Goal: Task Accomplishment & Management: Manage account settings

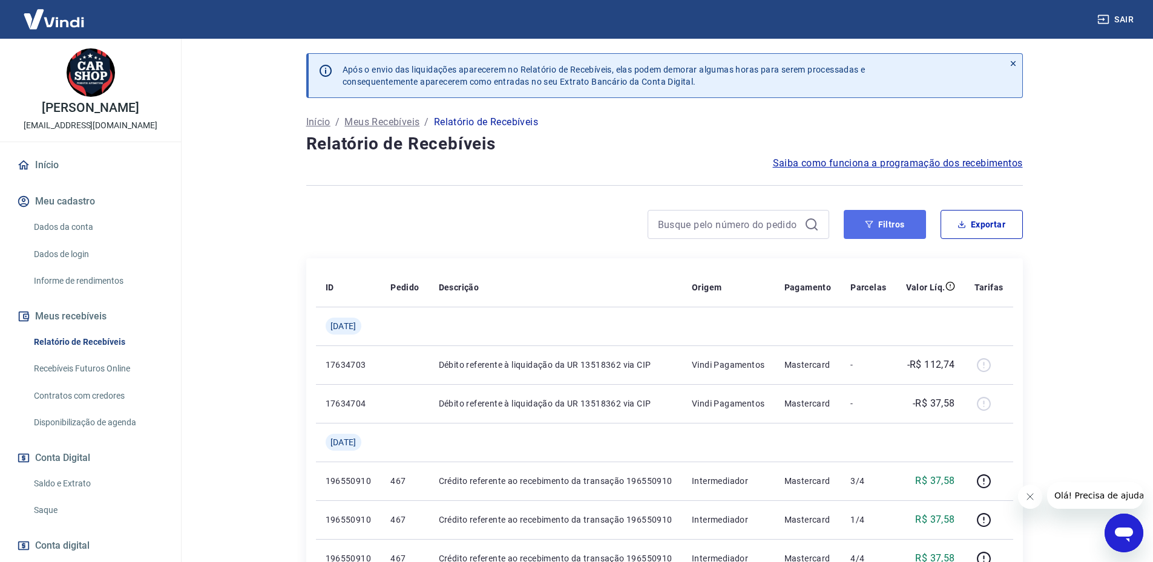
click at [909, 235] on button "Filtros" at bounding box center [885, 224] width 82 height 29
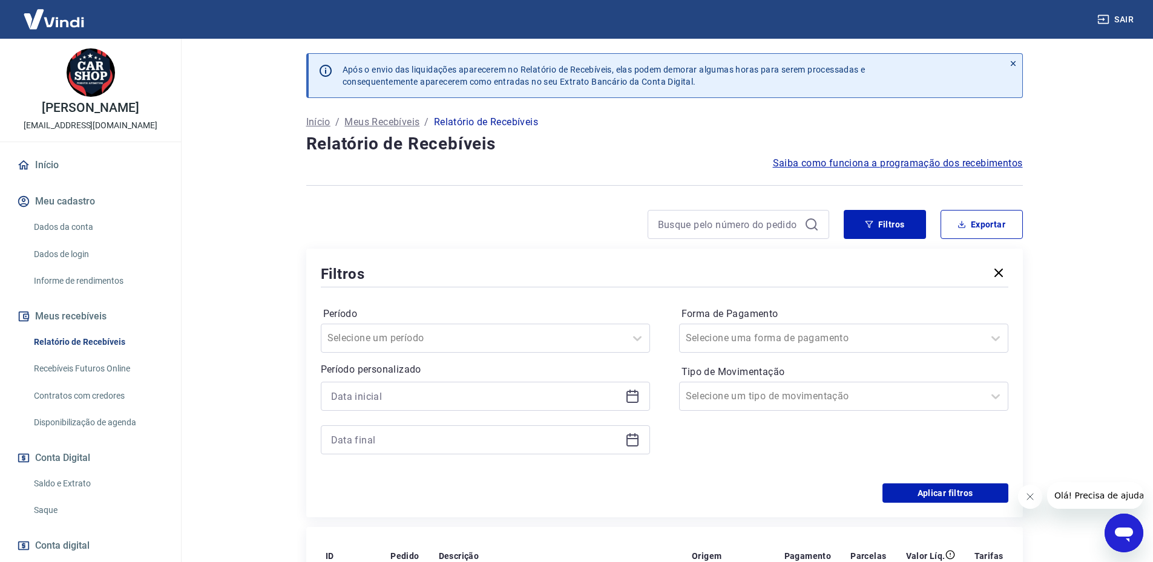
click at [991, 275] on icon "button" at bounding box center [998, 273] width 15 height 15
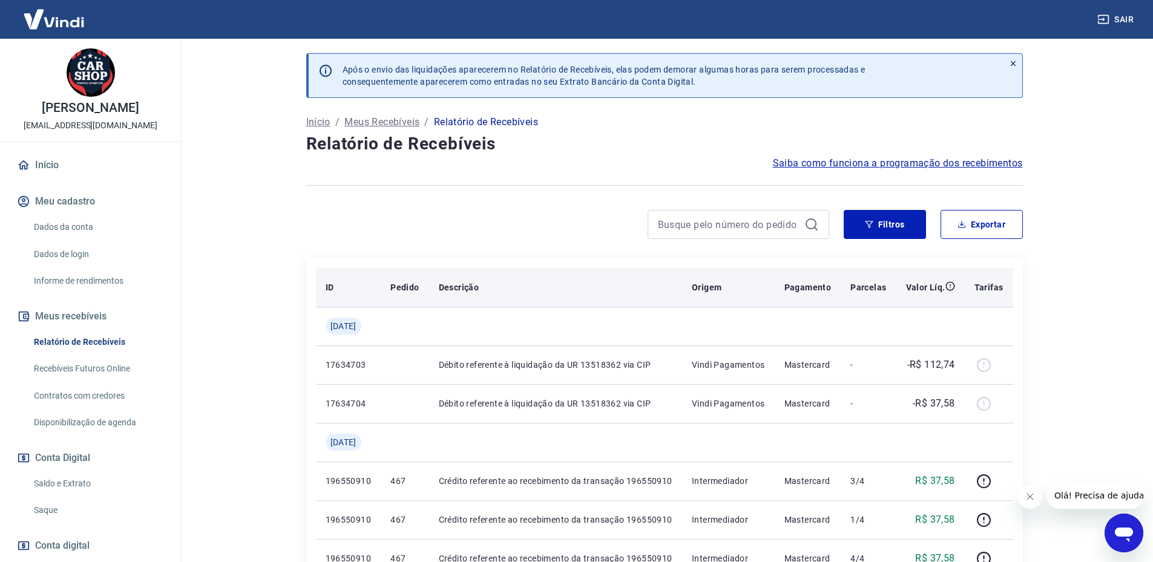
click at [1002, 274] on th "Tarifas" at bounding box center [989, 287] width 48 height 39
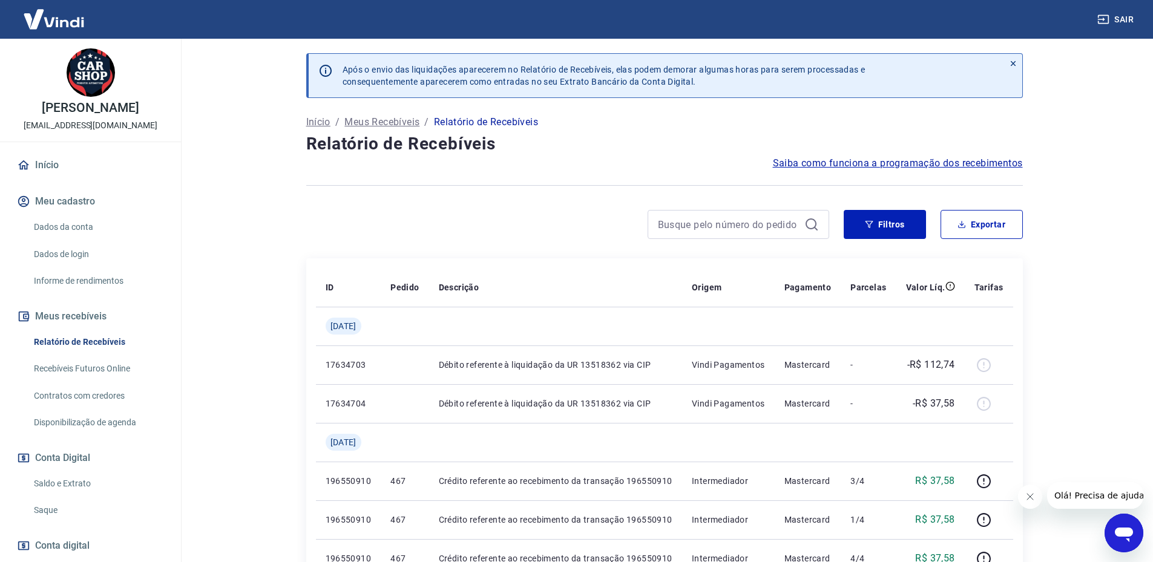
click at [1027, 498] on icon "Fechar mensagem da empresa" at bounding box center [1030, 497] width 10 height 10
click at [540, 221] on div at bounding box center [567, 224] width 523 height 29
